Goal: Information Seeking & Learning: Learn about a topic

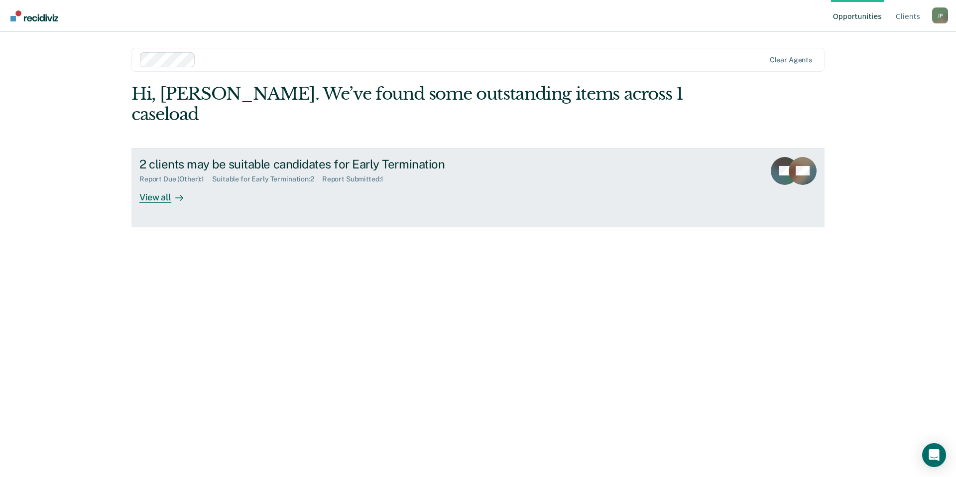
click at [233, 175] on div "Suitable for Early Termination : 2" at bounding box center [267, 179] width 110 height 8
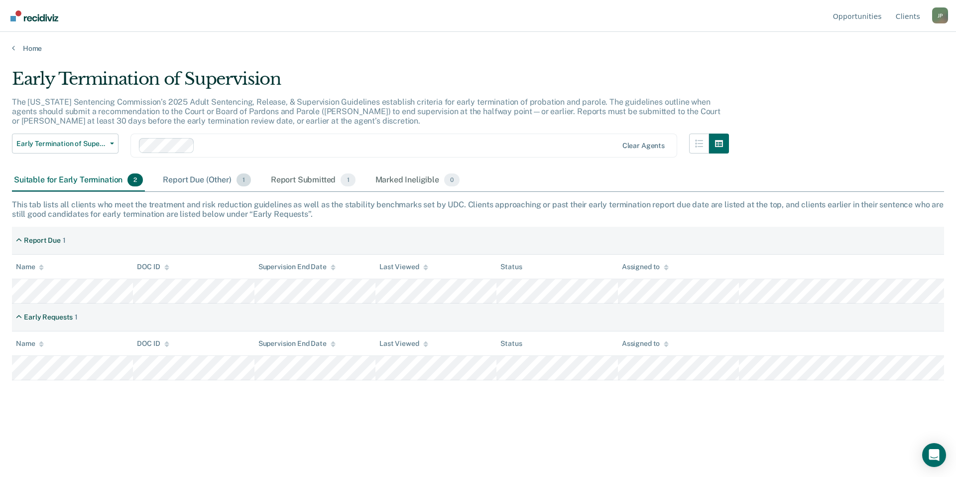
click at [190, 184] on div "Report Due (Other) 1" at bounding box center [207, 180] width 92 height 22
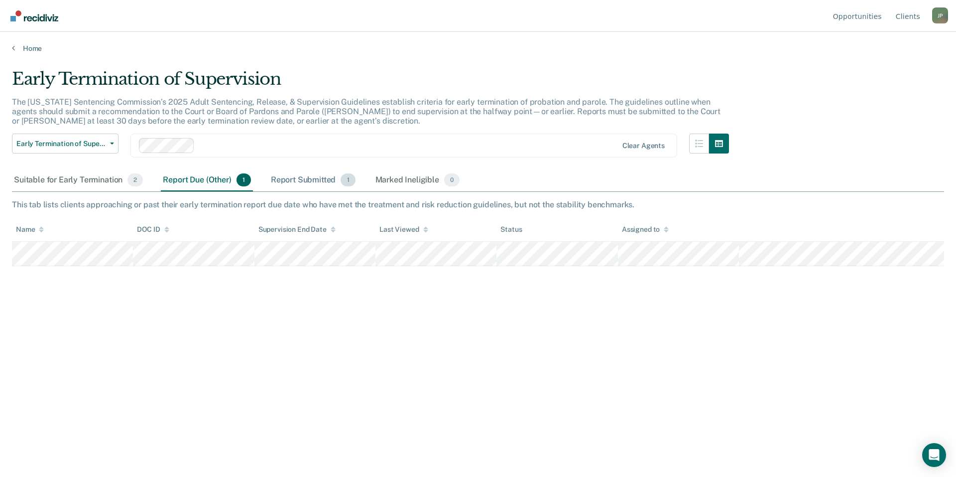
click at [293, 181] on div "Report Submitted 1" at bounding box center [313, 180] width 89 height 22
click at [65, 183] on div "Suitable for Early Termination 2" at bounding box center [78, 180] width 133 height 22
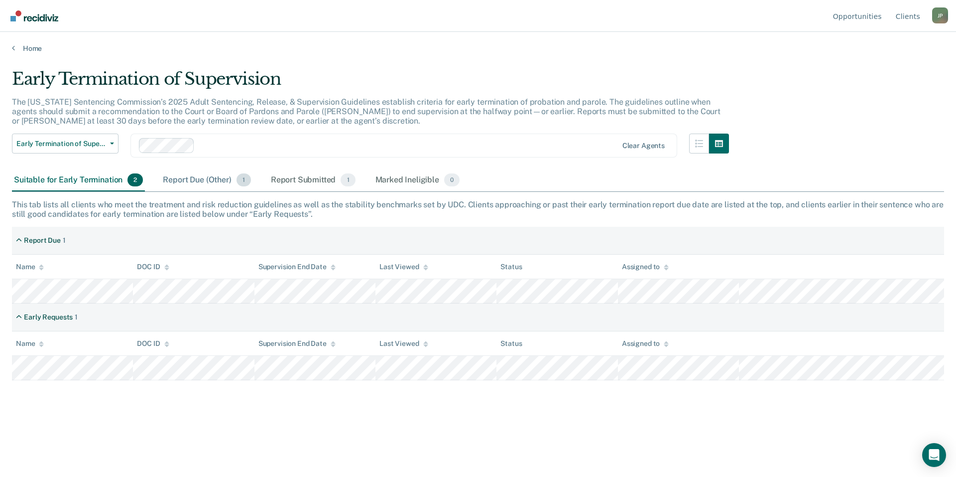
click at [197, 183] on div "Report Due (Other) 1" at bounding box center [207, 180] width 92 height 22
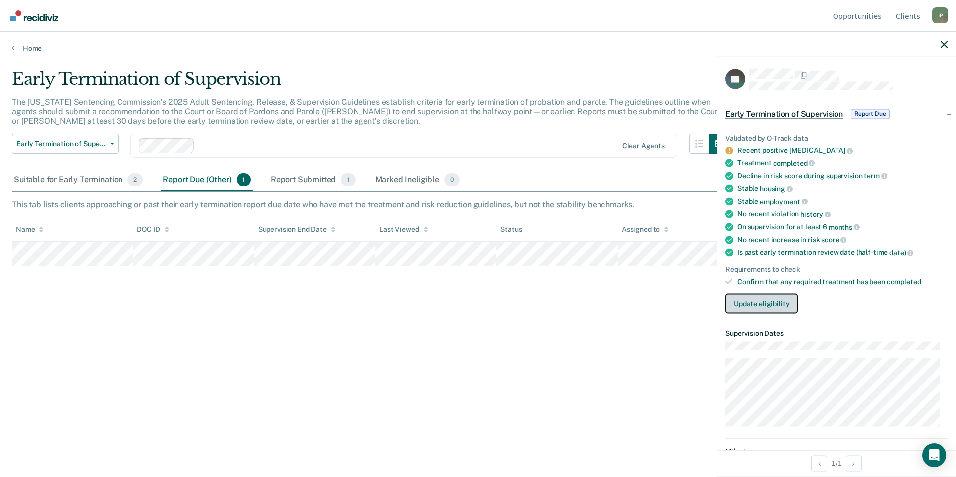
click at [742, 305] on button "Update eligibility" at bounding box center [762, 303] width 72 height 20
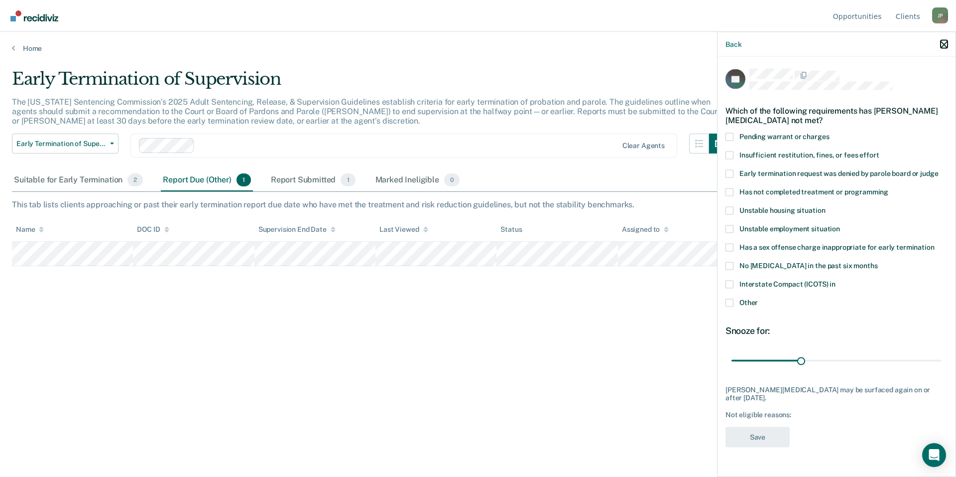
click at [943, 43] on icon "button" at bounding box center [944, 44] width 7 height 7
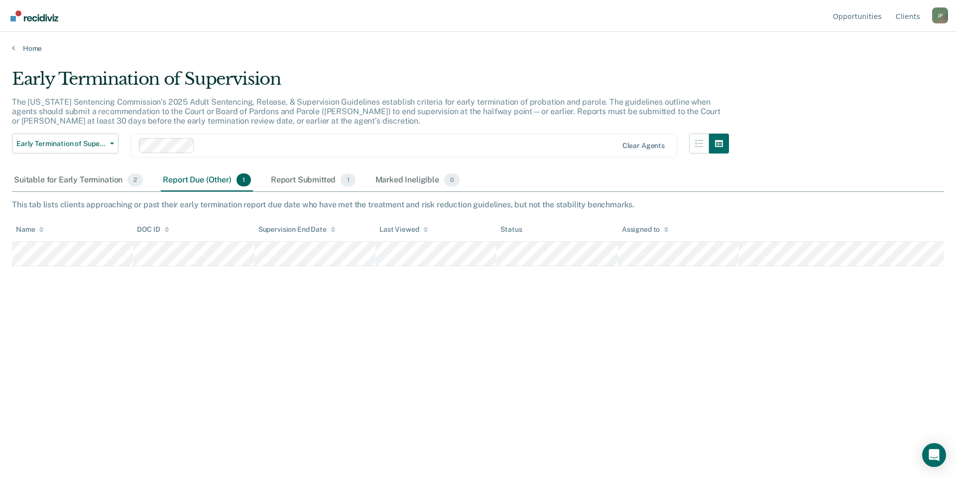
click at [804, 470] on main "Early Termination of Supervision The [US_STATE] Sentencing Commission’s 2025 Ad…" at bounding box center [478, 263] width 956 height 421
click at [316, 182] on div "Report Submitted 1" at bounding box center [313, 180] width 89 height 22
click at [72, 179] on div "Suitable for Early Termination 2" at bounding box center [78, 180] width 133 height 22
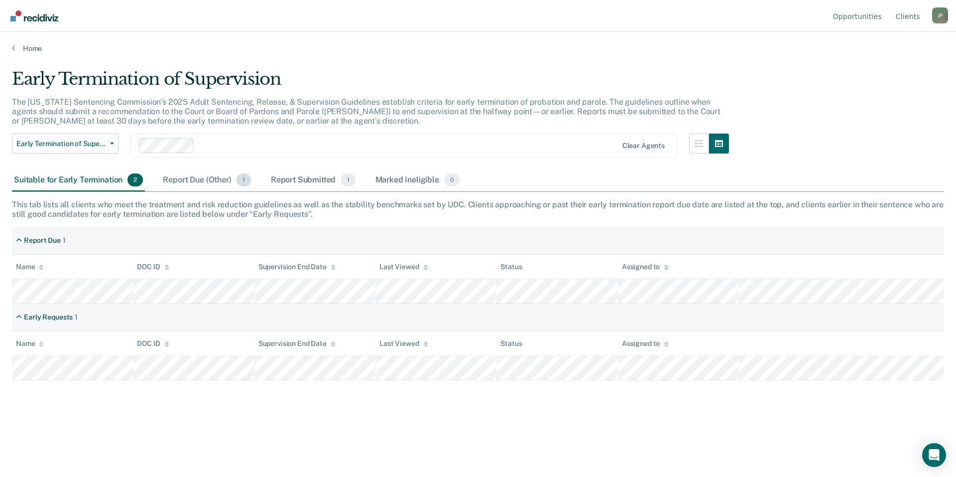
click at [188, 182] on div "Report Due (Other) 1" at bounding box center [207, 180] width 92 height 22
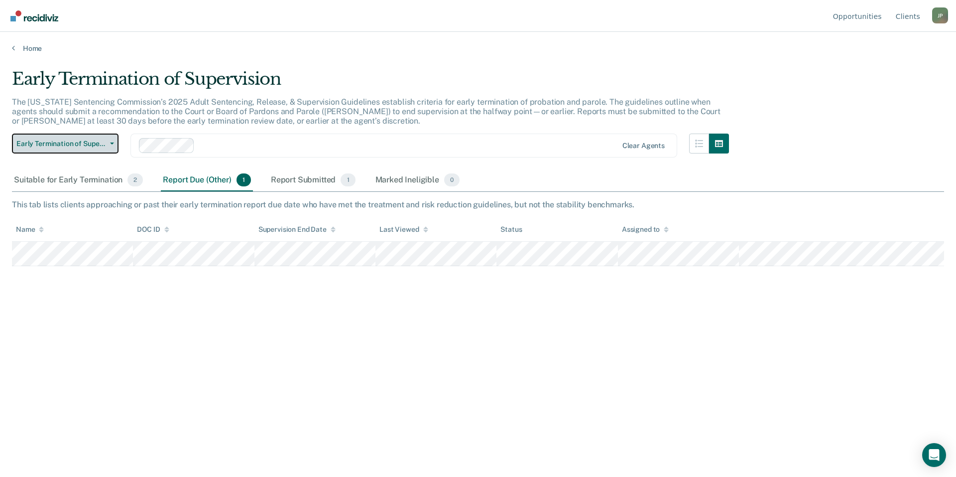
click at [102, 147] on span "Early Termination of Supervision" at bounding box center [61, 143] width 90 height 8
